Goal: Navigation & Orientation: Find specific page/section

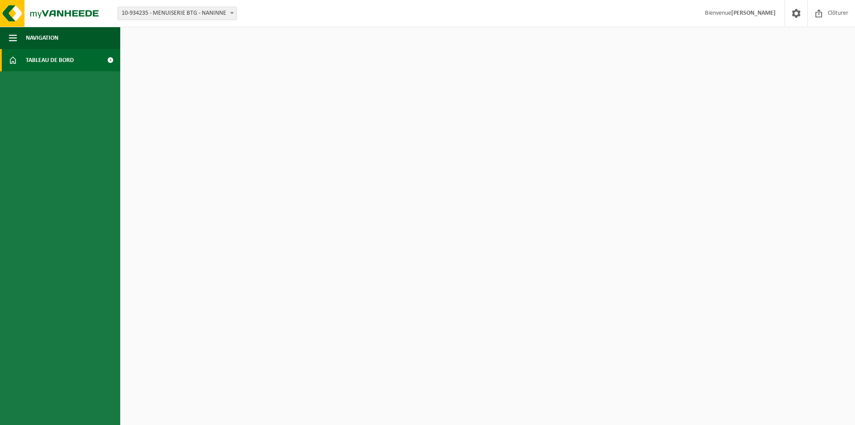
click at [49, 61] on span "Tableau de bord" at bounding box center [50, 60] width 48 height 22
click at [112, 60] on span at bounding box center [110, 60] width 20 height 22
click at [25, 39] on button "Navigation" at bounding box center [60, 38] width 120 height 22
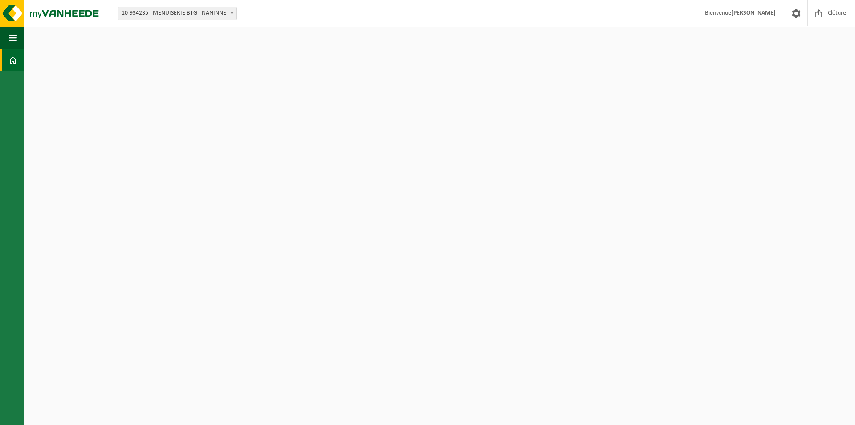
drag, startPoint x: 176, startPoint y: 19, endPoint x: 223, endPoint y: 10, distance: 47.6
click at [179, 19] on span "10-934235 - MENUISERIE BTG - NANINNE" at bounding box center [177, 13] width 119 height 12
